Goal: Information Seeking & Learning: Learn about a topic

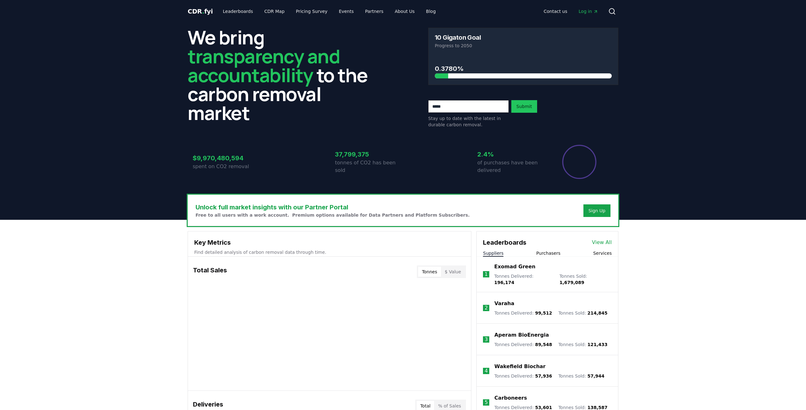
click at [588, 11] on body "CDR . fyi Leaderboards CDR Map Pricing Survey Events Partners About Us Blog Con…" at bounding box center [403, 412] width 806 height 825
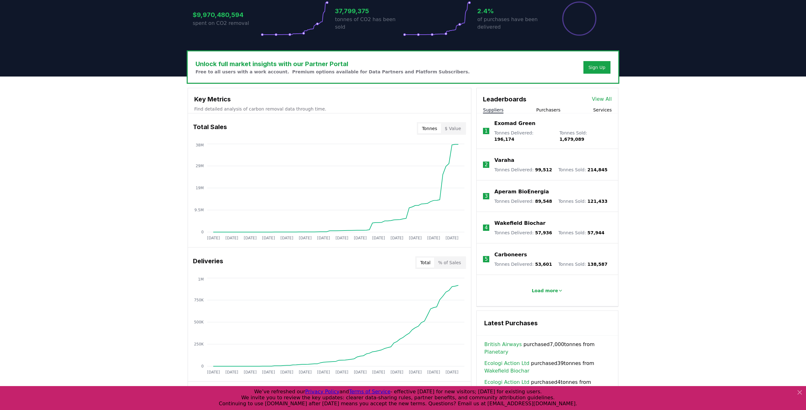
scroll to position [144, 0]
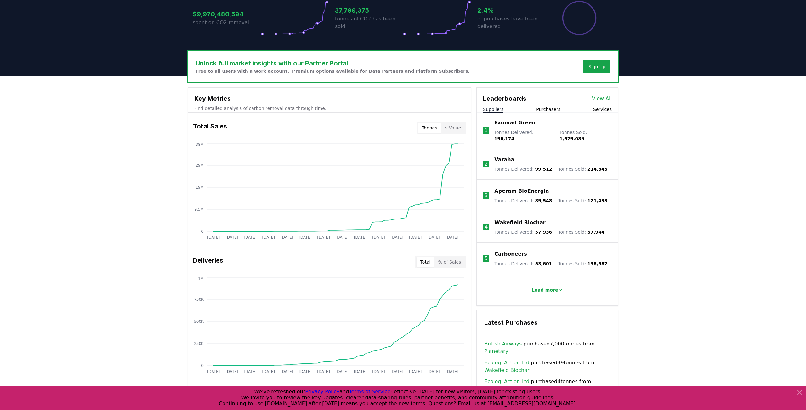
click at [549, 109] on button "Purchasers" at bounding box center [548, 109] width 24 height 6
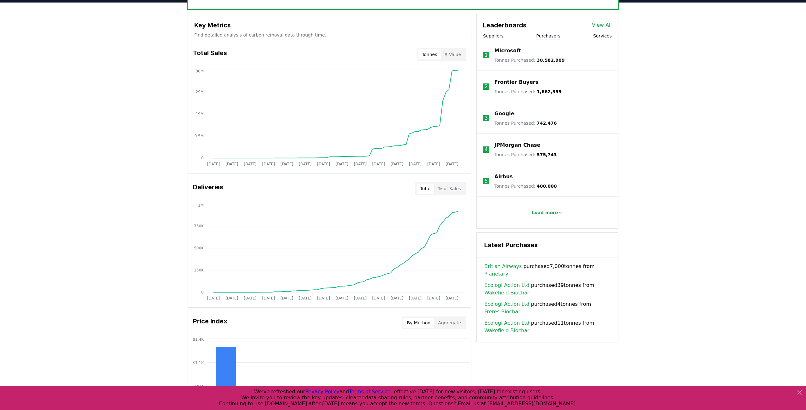
scroll to position [218, 0]
click at [548, 214] on p "Load more" at bounding box center [545, 212] width 26 height 6
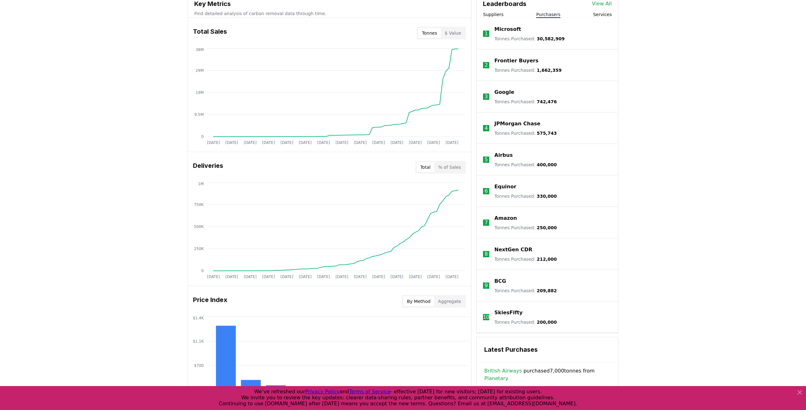
scroll to position [0, 0]
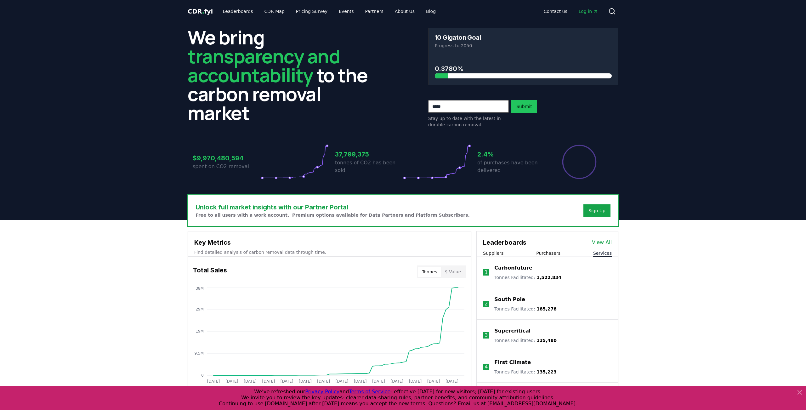
click at [610, 253] on button "Services" at bounding box center [602, 253] width 19 height 6
click at [494, 255] on button "Suppliers" at bounding box center [493, 253] width 20 height 6
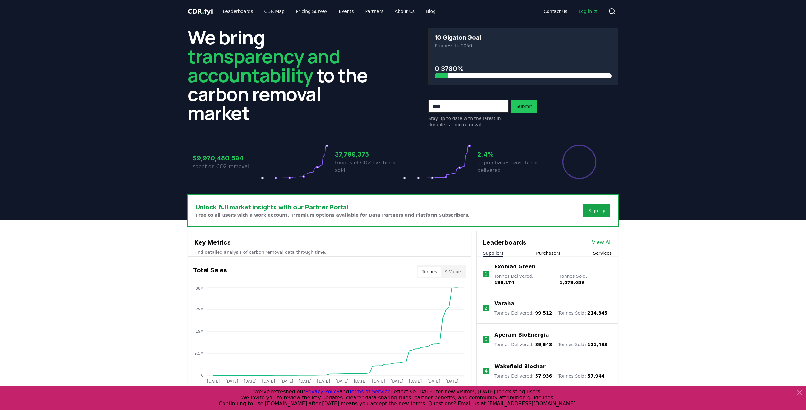
click at [586, 13] on span "Log in" at bounding box center [589, 11] width 20 height 6
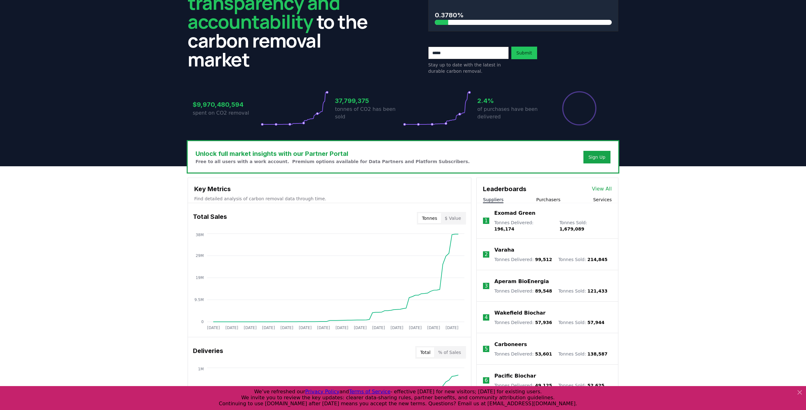
scroll to position [82, 0]
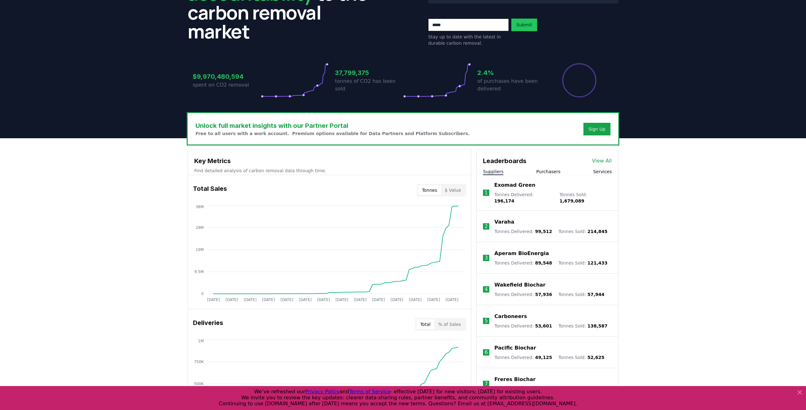
drag, startPoint x: 800, startPoint y: 392, endPoint x: 742, endPoint y: 350, distance: 71.7
click at [799, 392] on icon at bounding box center [800, 393] width 8 height 8
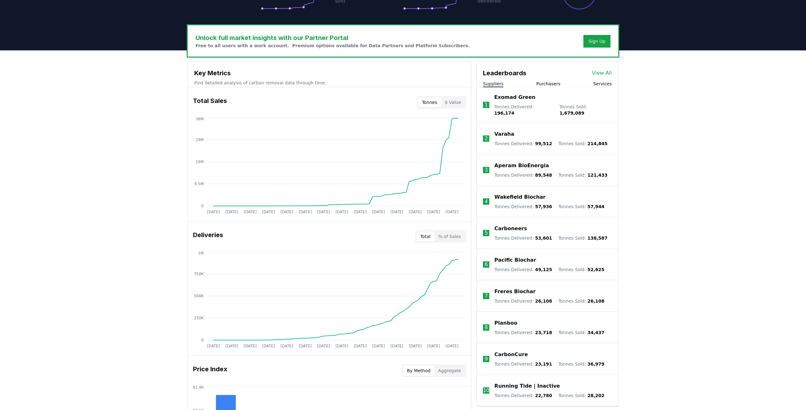
scroll to position [169, 0]
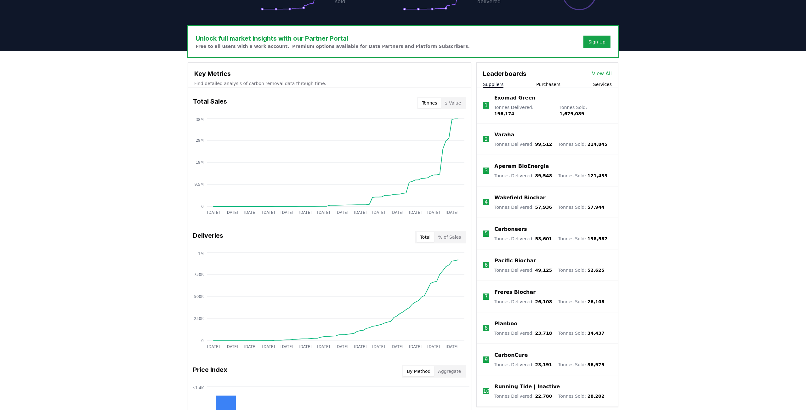
click at [515, 111] on span "196,174" at bounding box center [504, 113] width 20 height 5
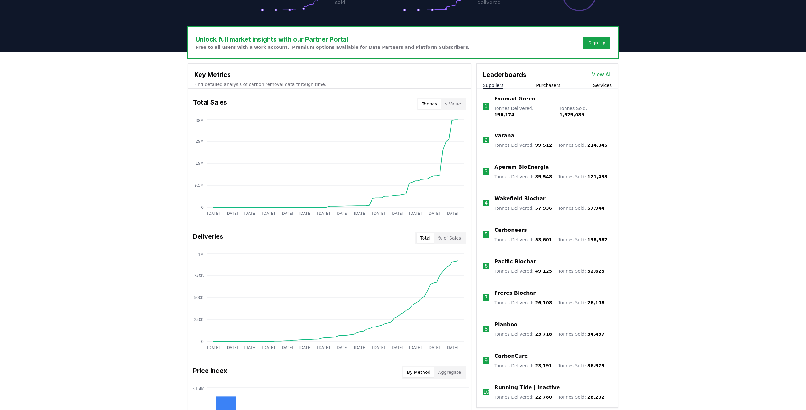
click at [585, 112] on span "1,679,089" at bounding box center [572, 114] width 25 height 5
drag, startPoint x: 583, startPoint y: 111, endPoint x: 614, endPoint y: 111, distance: 30.6
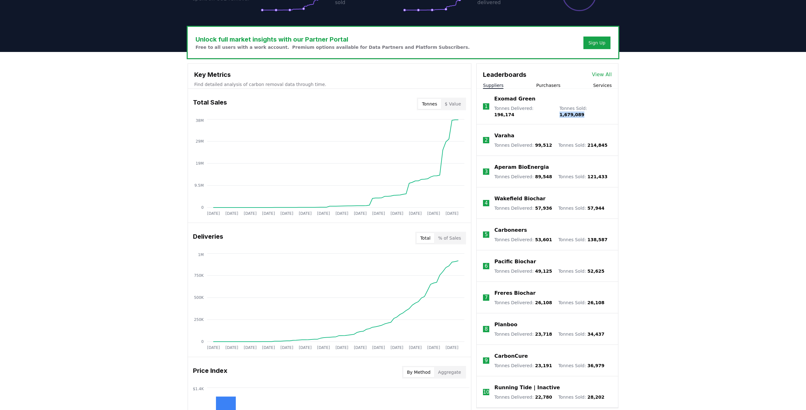
click at [616, 110] on li "1 Exomad Green Tonnes Delivered : 196,174 Tonnes Sold : 1,679,089" at bounding box center [547, 107] width 141 height 36
click at [605, 117] on li "1 Exomad Green Tonnes Delivered : 196,174 Tonnes Sold : 1,679,089" at bounding box center [547, 107] width 141 height 36
click at [589, 115] on li "1 Exomad Green Tonnes Delivered : 196,174 Tonnes Sold : 1,679,089" at bounding box center [547, 107] width 141 height 36
click at [585, 112] on span "1,679,089" at bounding box center [572, 114] width 25 height 5
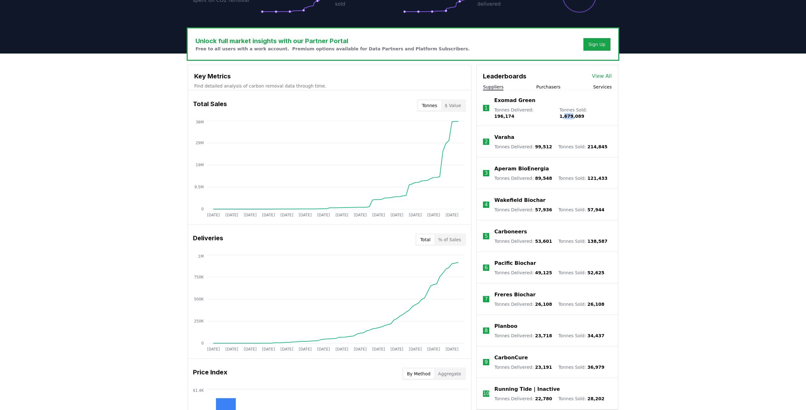
scroll to position [0, 0]
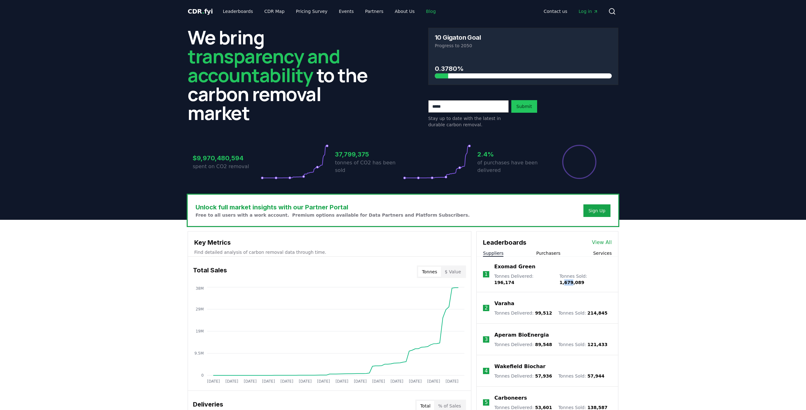
click at [423, 13] on link "Blog" at bounding box center [431, 11] width 20 height 11
